Goal: Task Accomplishment & Management: Complete application form

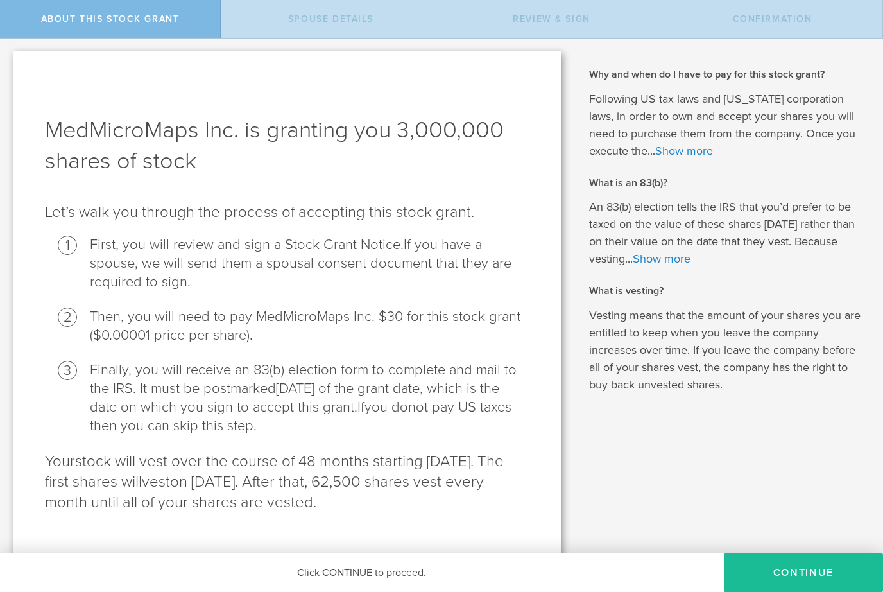
click at [807, 570] on button "CONTINUE" at bounding box center [803, 572] width 159 height 39
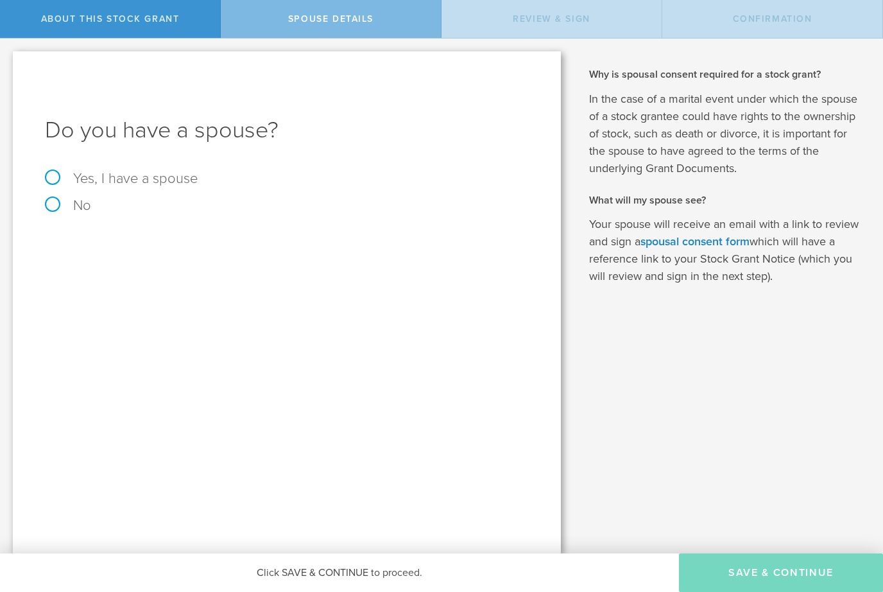
click at [51, 176] on label "Yes, I have a spouse" at bounding box center [287, 178] width 484 height 14
click at [8, 59] on input "Yes, I have a spouse" at bounding box center [4, 49] width 8 height 21
radio input "true"
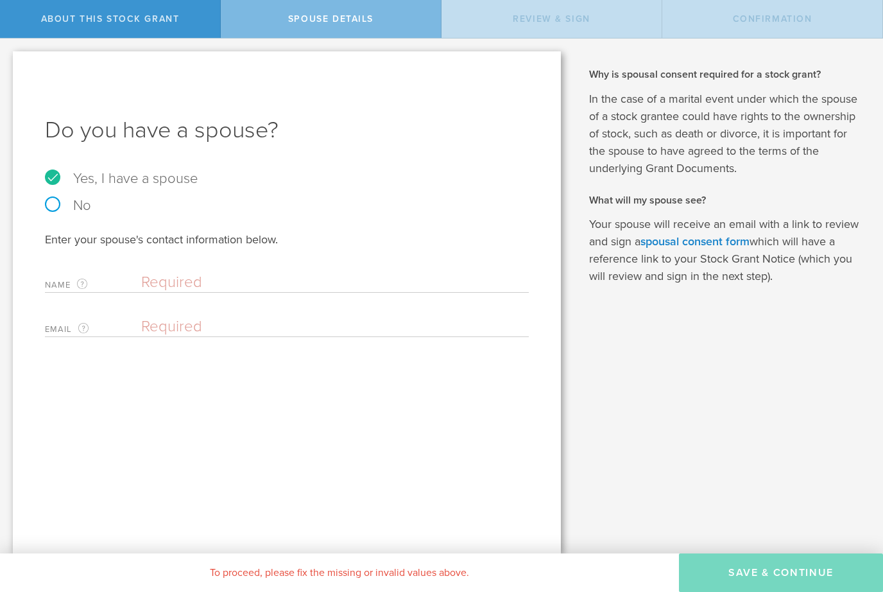
click at [153, 279] on input "text" at bounding box center [331, 282] width 381 height 19
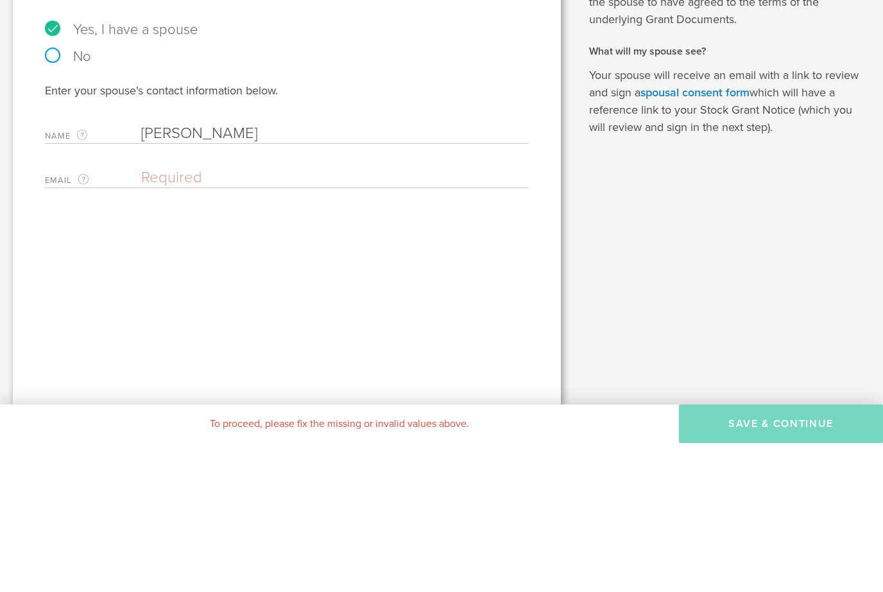
type input "Jane Colleen Harrington"
click at [164, 317] on input "email" at bounding box center [331, 326] width 381 height 19
click at [162, 317] on input "DrJane@medmicromaps" at bounding box center [331, 326] width 381 height 19
click at [327, 317] on input "drjane@medmicromaps" at bounding box center [331, 326] width 381 height 19
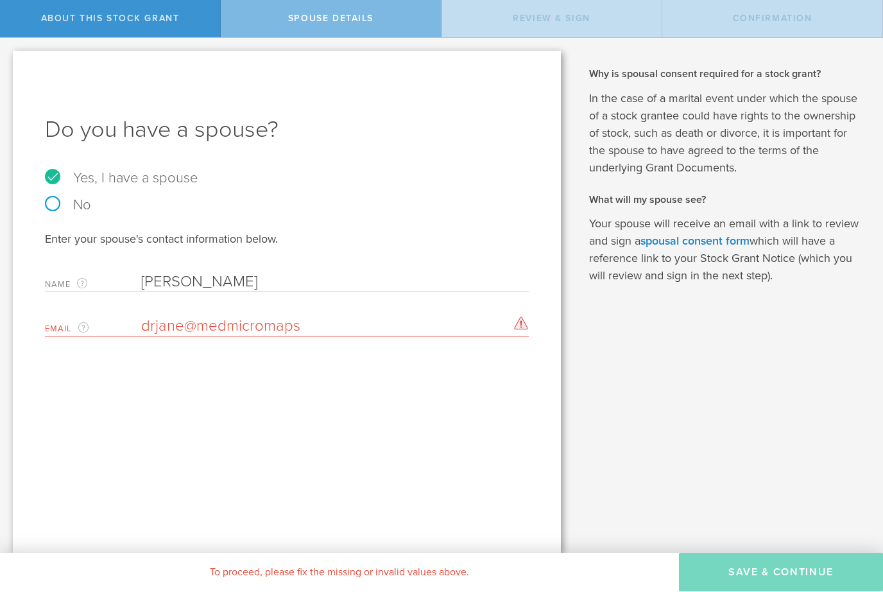
click at [295, 327] on input "drjane@medmicromaps" at bounding box center [331, 326] width 381 height 19
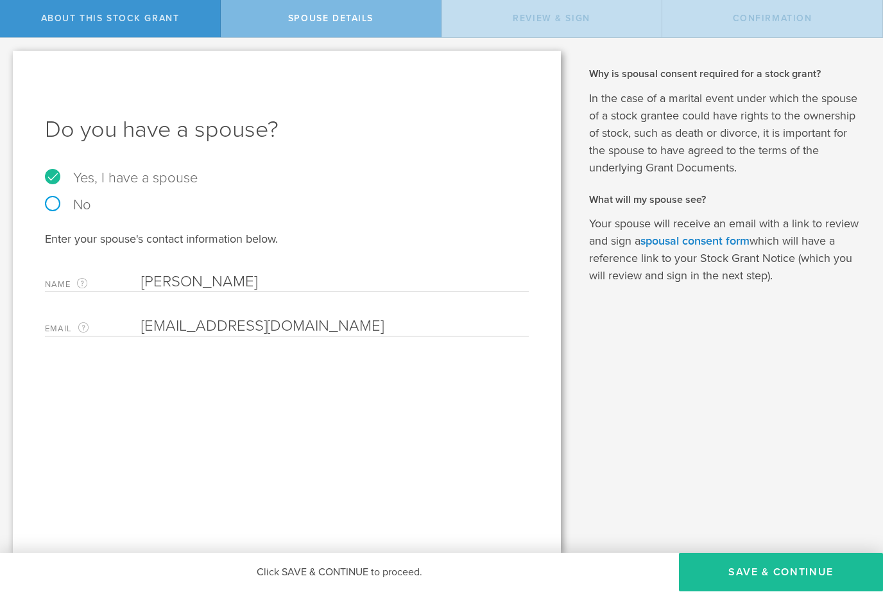
type input "drjane@medmicromaps.com"
click at [790, 578] on button "Save & Continue" at bounding box center [781, 572] width 204 height 39
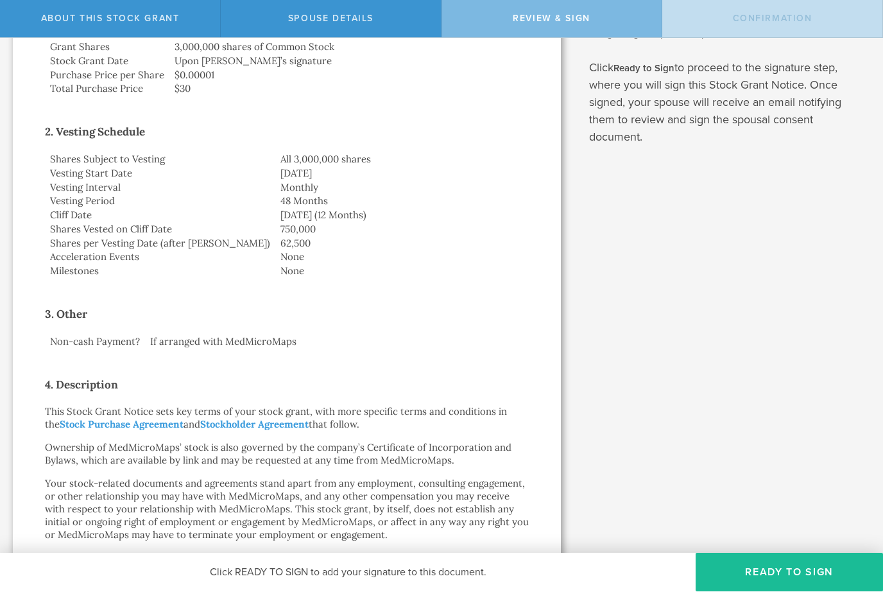
click at [785, 570] on button "Ready to Sign" at bounding box center [789, 572] width 187 height 39
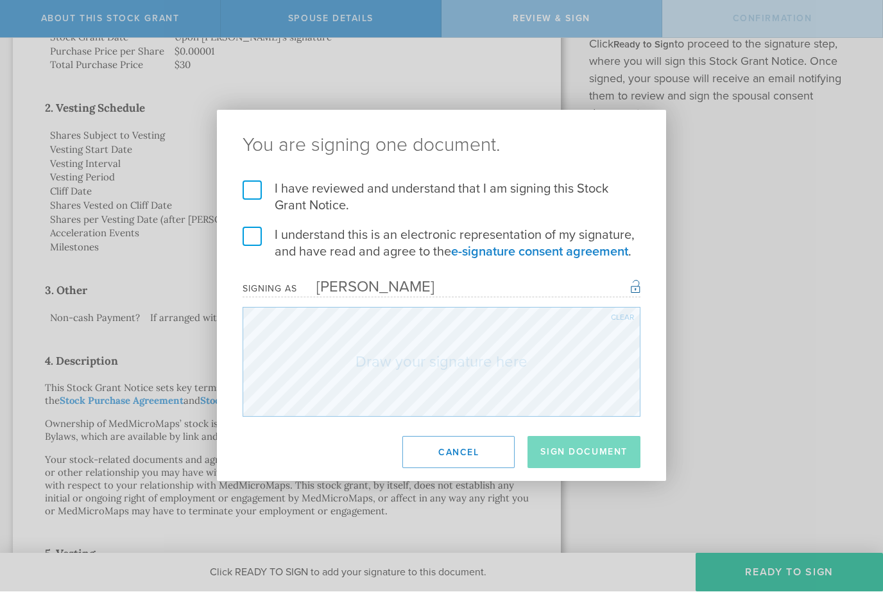
scroll to position [304, 0]
click at [252, 191] on label "I have reviewed and understand that I am signing this Stock Grant Notice." at bounding box center [442, 197] width 398 height 33
click at [0, 0] on input "I have reviewed and understand that I am signing this Stock Grant Notice." at bounding box center [0, 0] width 0 height 0
click at [254, 236] on label "I understand this is an electronic representation of my signature, and have rea…" at bounding box center [442, 243] width 398 height 33
click at [0, 0] on input "I understand this is an electronic representation of my signature, and have rea…" at bounding box center [0, 0] width 0 height 0
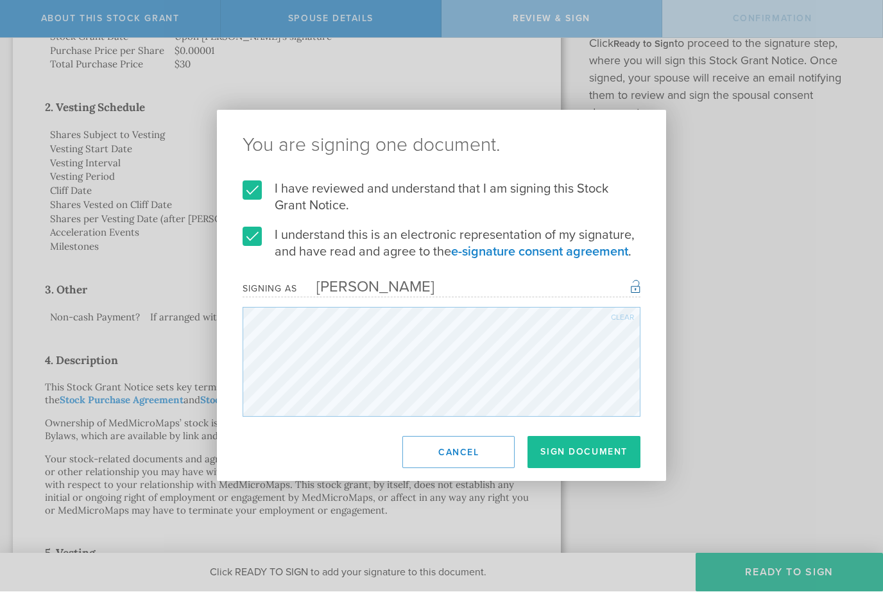
click at [588, 449] on button "Sign Document" at bounding box center [583, 452] width 113 height 32
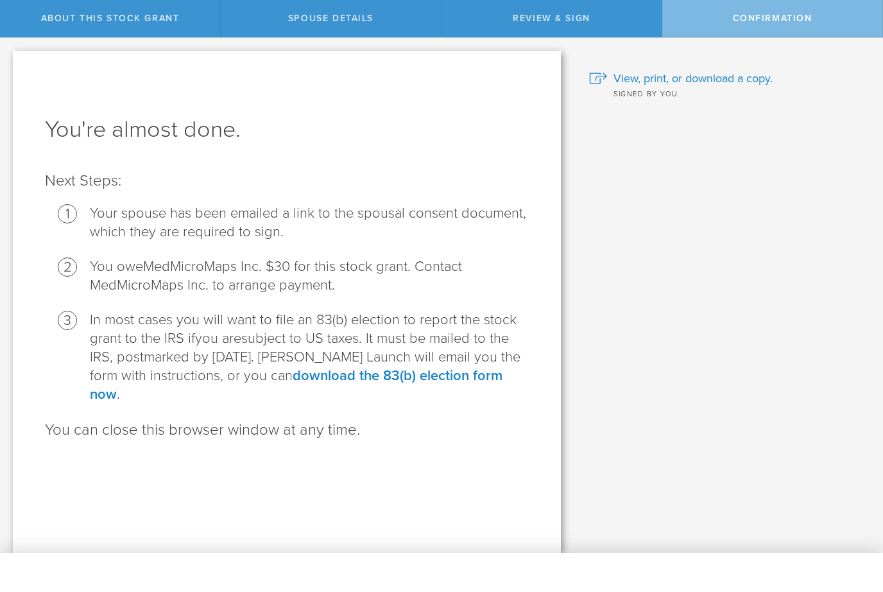
scroll to position [0, 0]
click at [778, 22] on span "Confirmation" at bounding box center [773, 18] width 80 height 11
click at [781, 26] on div "Confirmation" at bounding box center [772, 19] width 221 height 38
click at [804, 22] on span "Confirmation" at bounding box center [773, 18] width 80 height 11
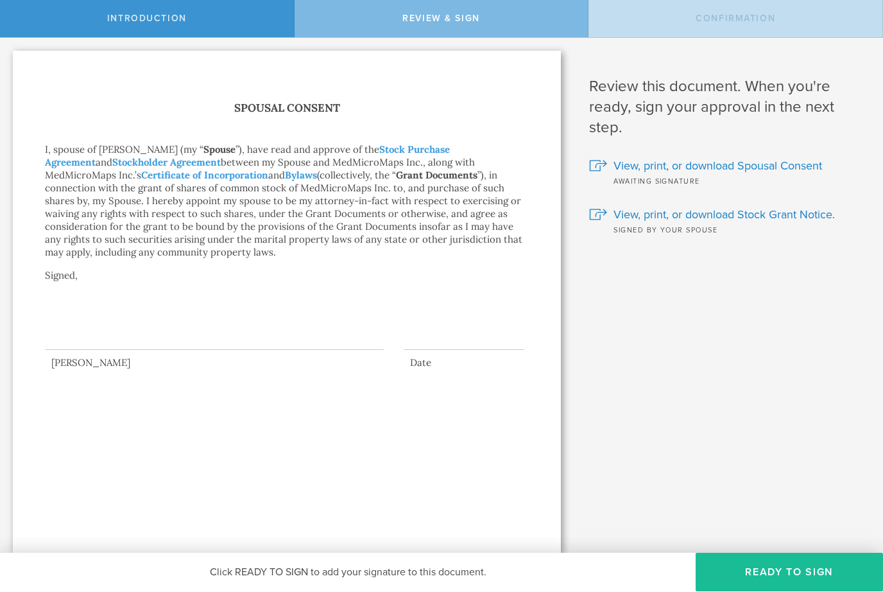
click at [782, 572] on button "Ready to Sign" at bounding box center [789, 572] width 187 height 39
click at [789, 570] on button "Ready to Sign" at bounding box center [789, 572] width 187 height 39
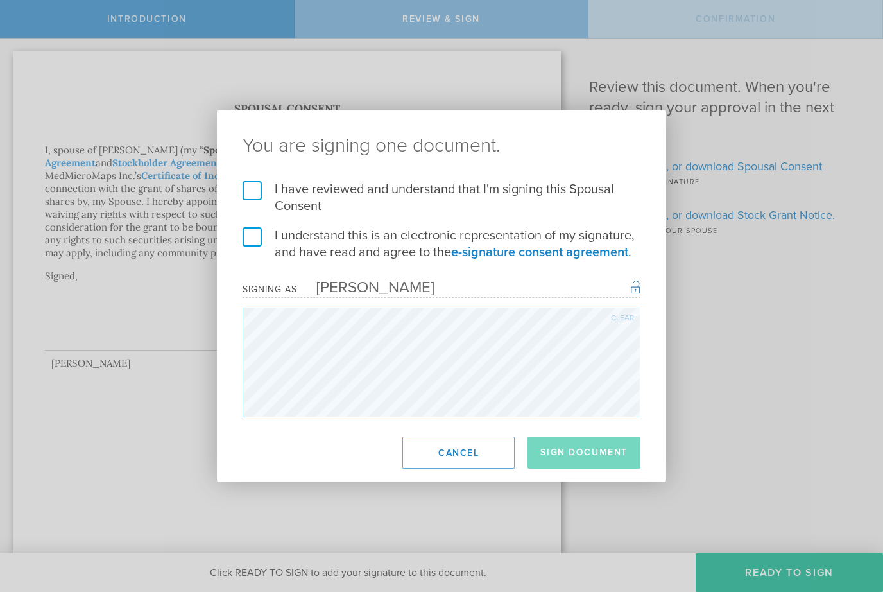
click at [259, 194] on label "I have reviewed and understand that I'm signing this Spousal Consent" at bounding box center [442, 197] width 398 height 33
click at [0, 0] on input "I have reviewed and understand that I'm signing this Spousal Consent" at bounding box center [0, 0] width 0 height 0
click at [252, 236] on label "I understand this is an electronic representation of my signature, and have rea…" at bounding box center [442, 243] width 398 height 33
click at [0, 0] on input "I understand this is an electronic representation of my signature, and have rea…" at bounding box center [0, 0] width 0 height 0
click at [591, 452] on button "Sign Document" at bounding box center [583, 452] width 113 height 32
